Goal: Navigation & Orientation: Go to known website

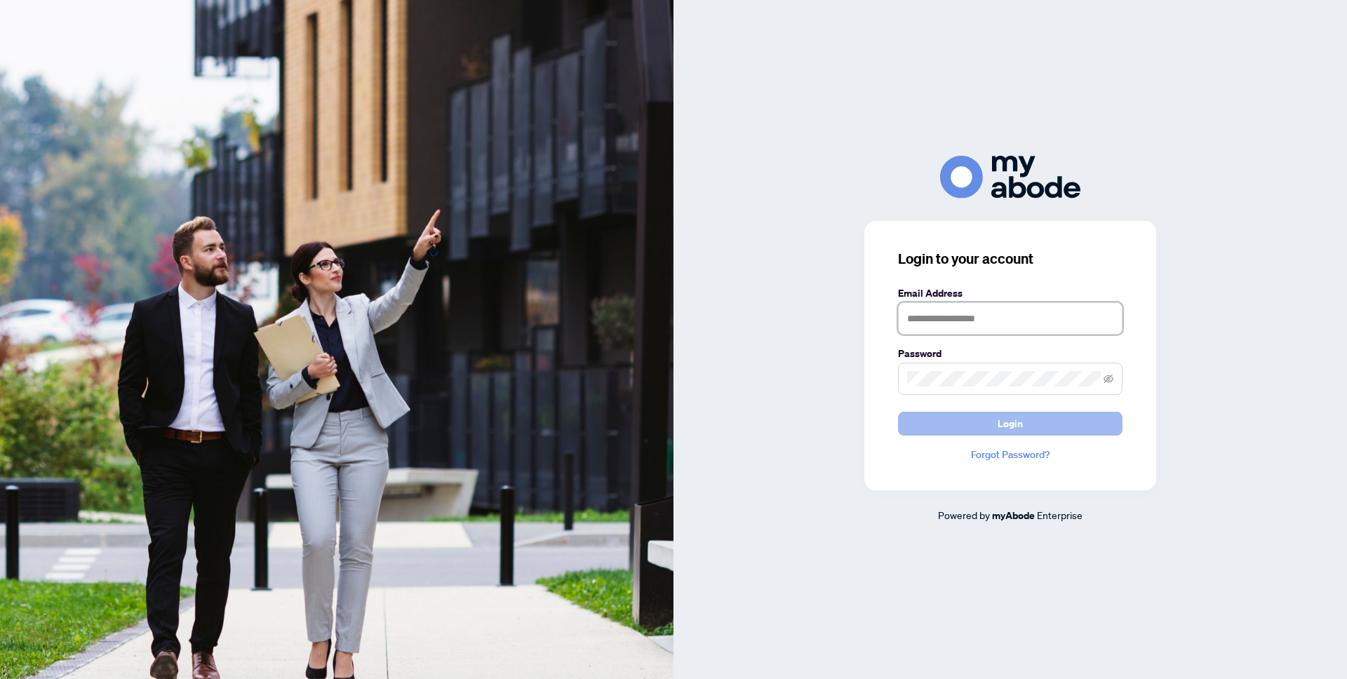
type input "**********"
click at [1043, 429] on button "Login" at bounding box center [1010, 424] width 224 height 24
